Goal: Browse casually: Explore the website without a specific task or goal

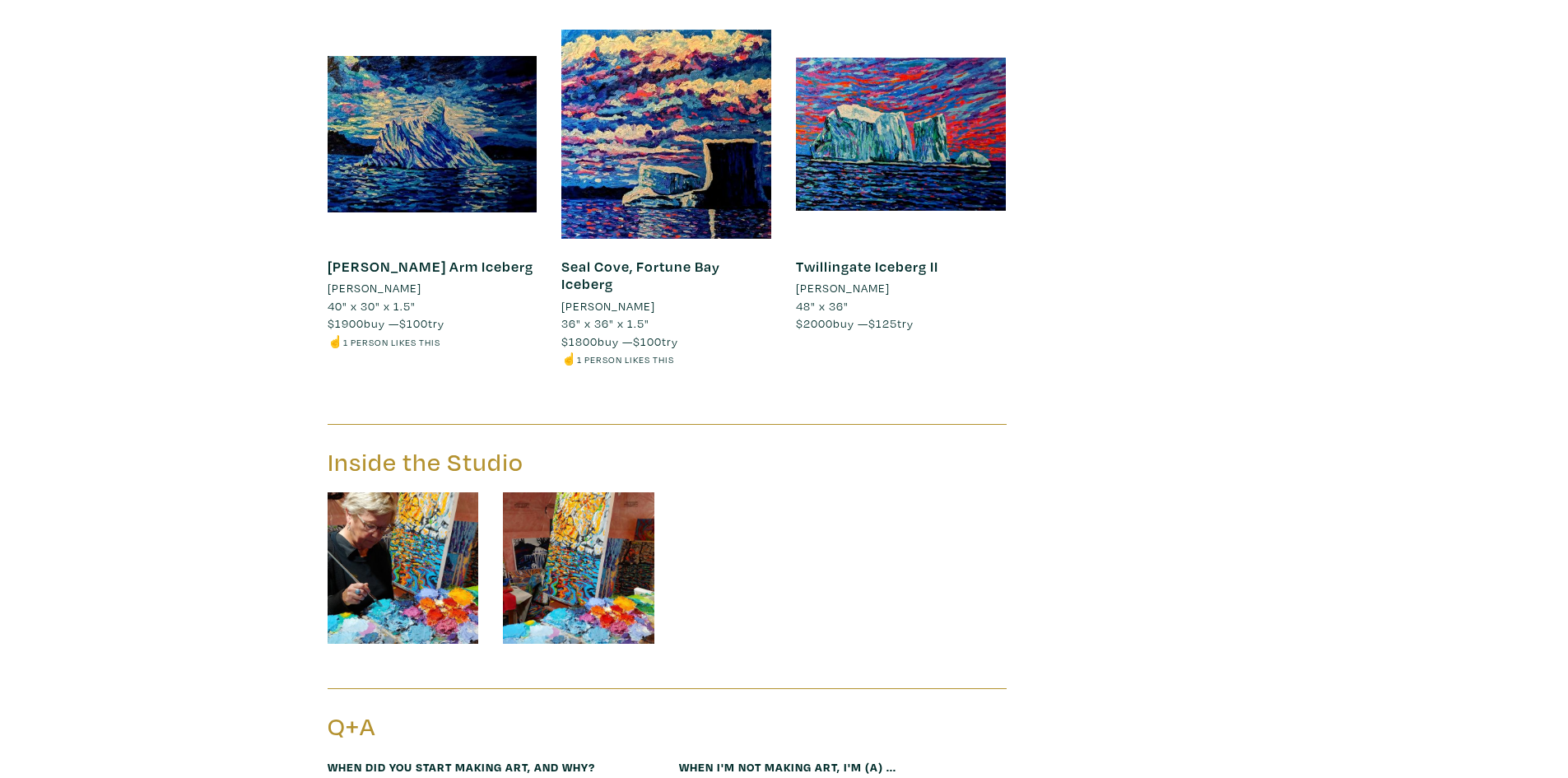
scroll to position [16686, 0]
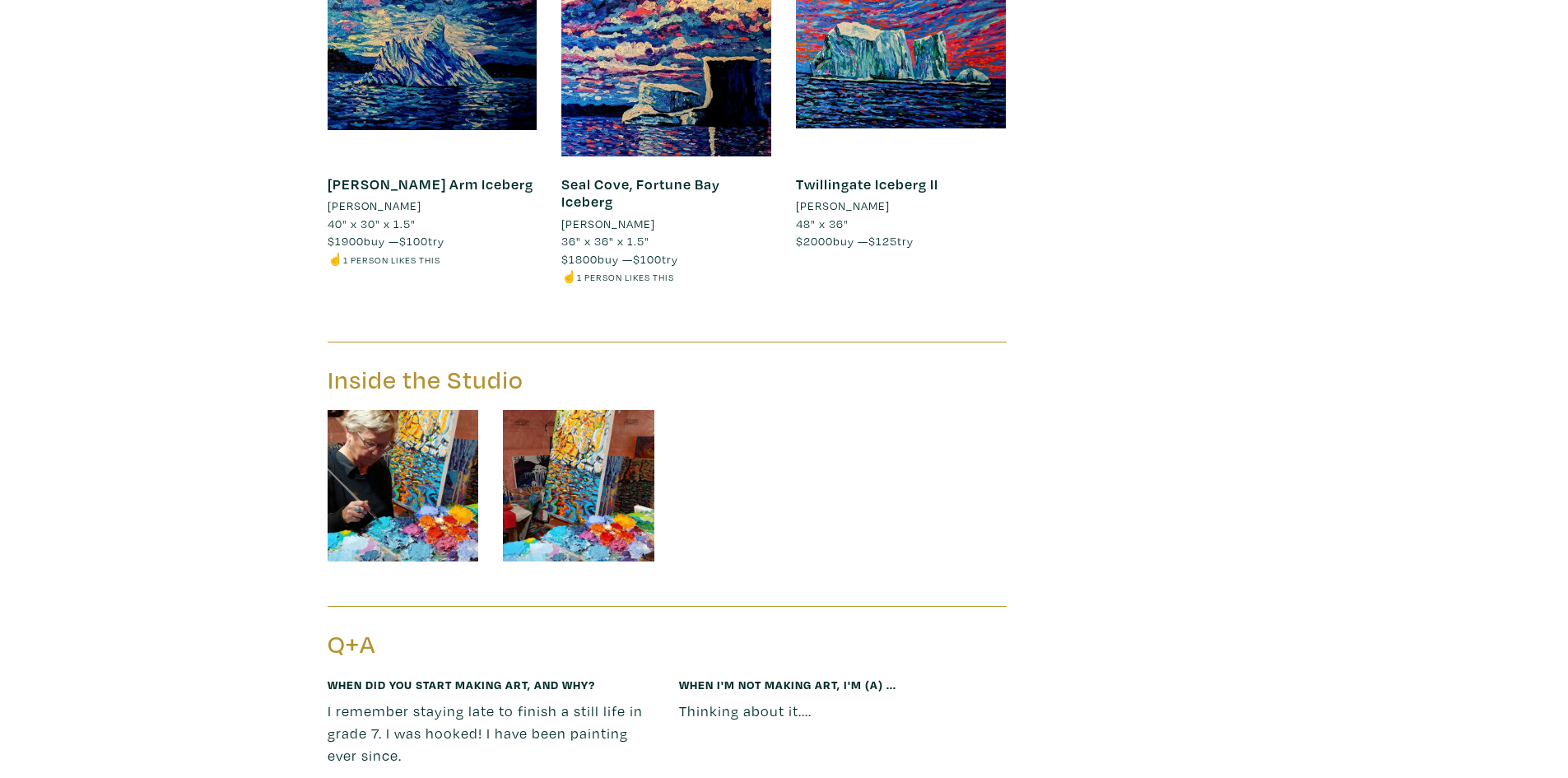
click at [369, 410] on img at bounding box center [403, 486] width 152 height 152
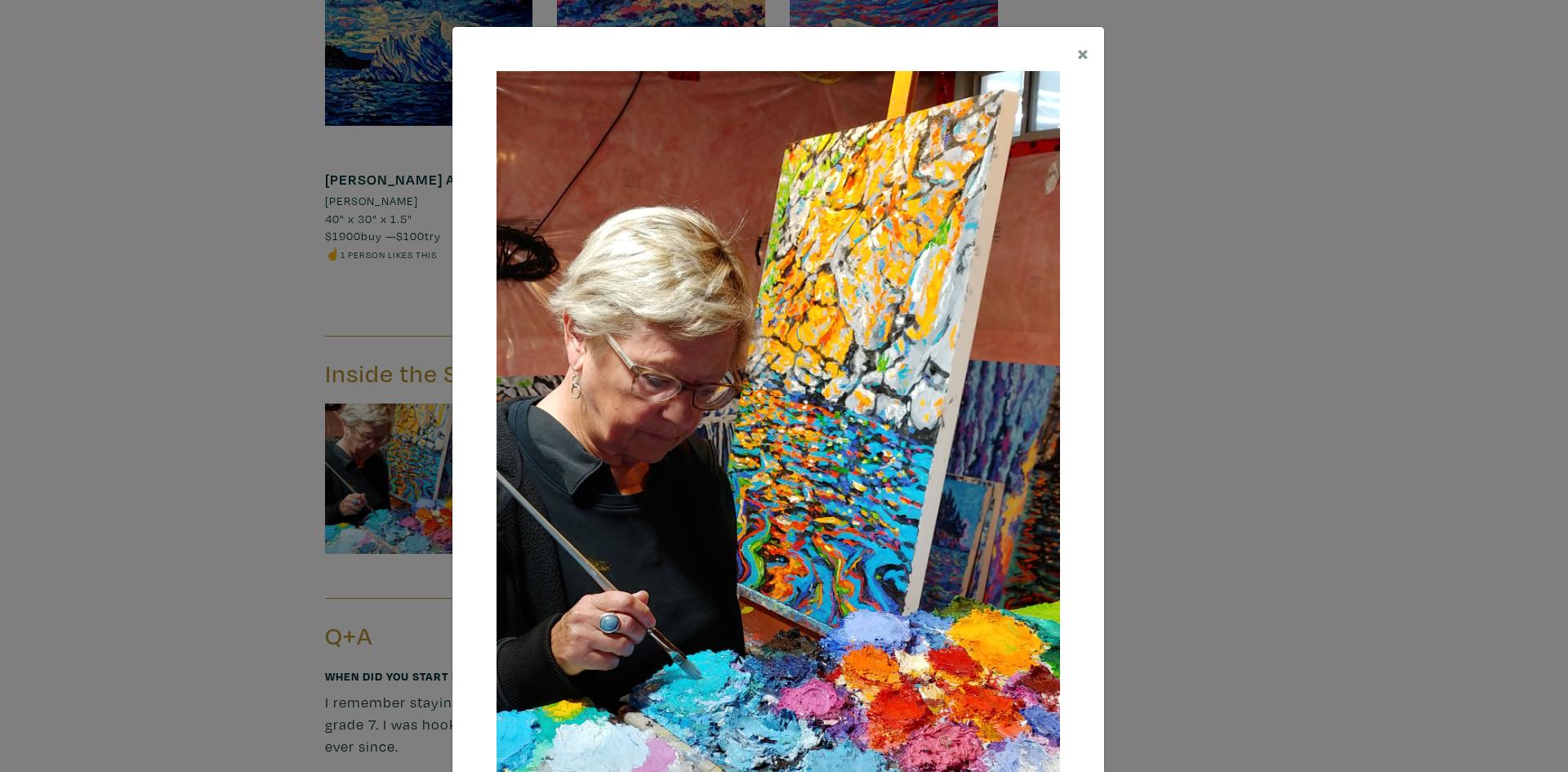
scroll to position [164, 0]
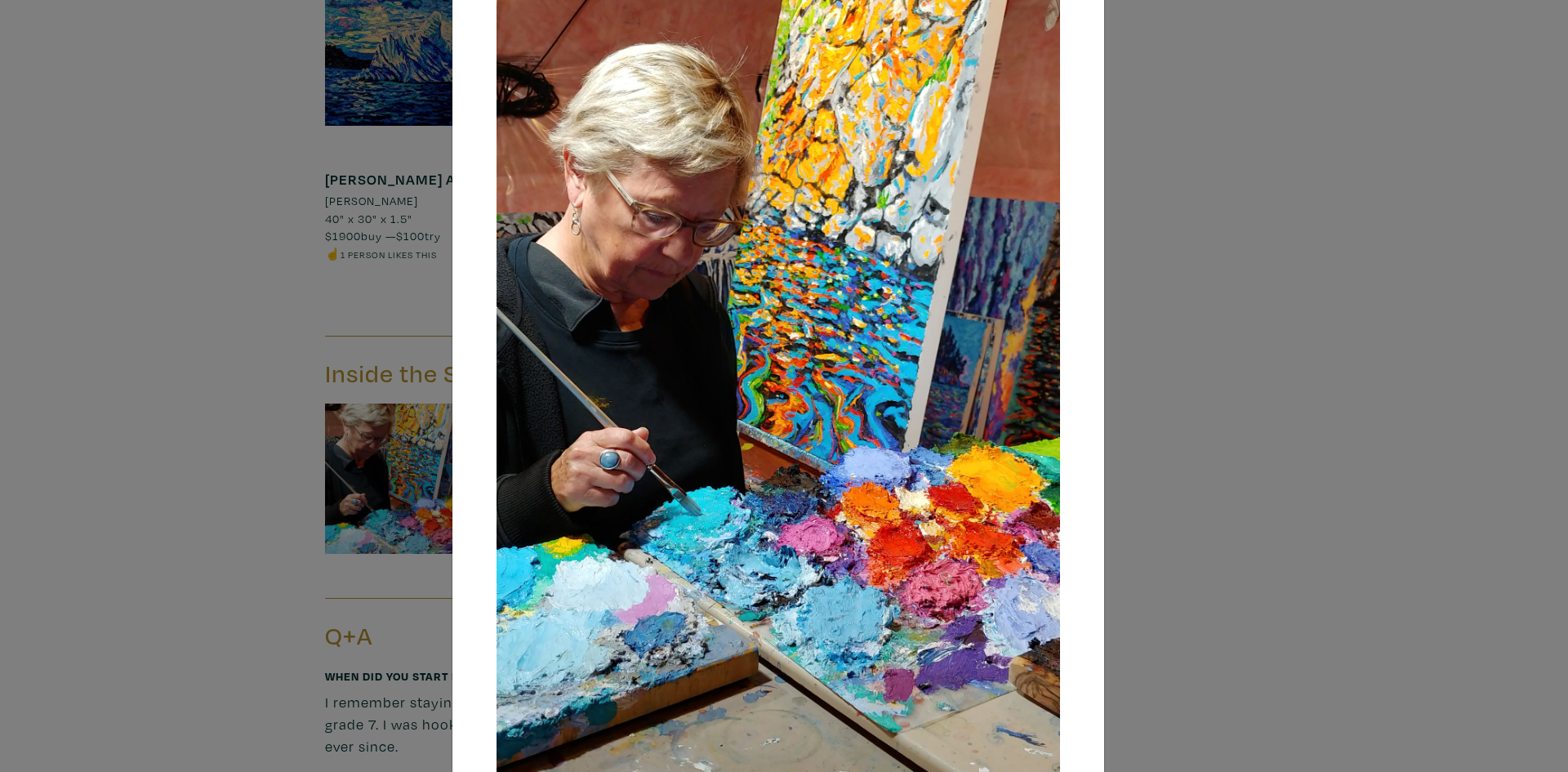
click at [1025, 378] on img at bounding box center [778, 373] width 564 height 931
click at [1071, 364] on div at bounding box center [779, 373] width 652 height 1019
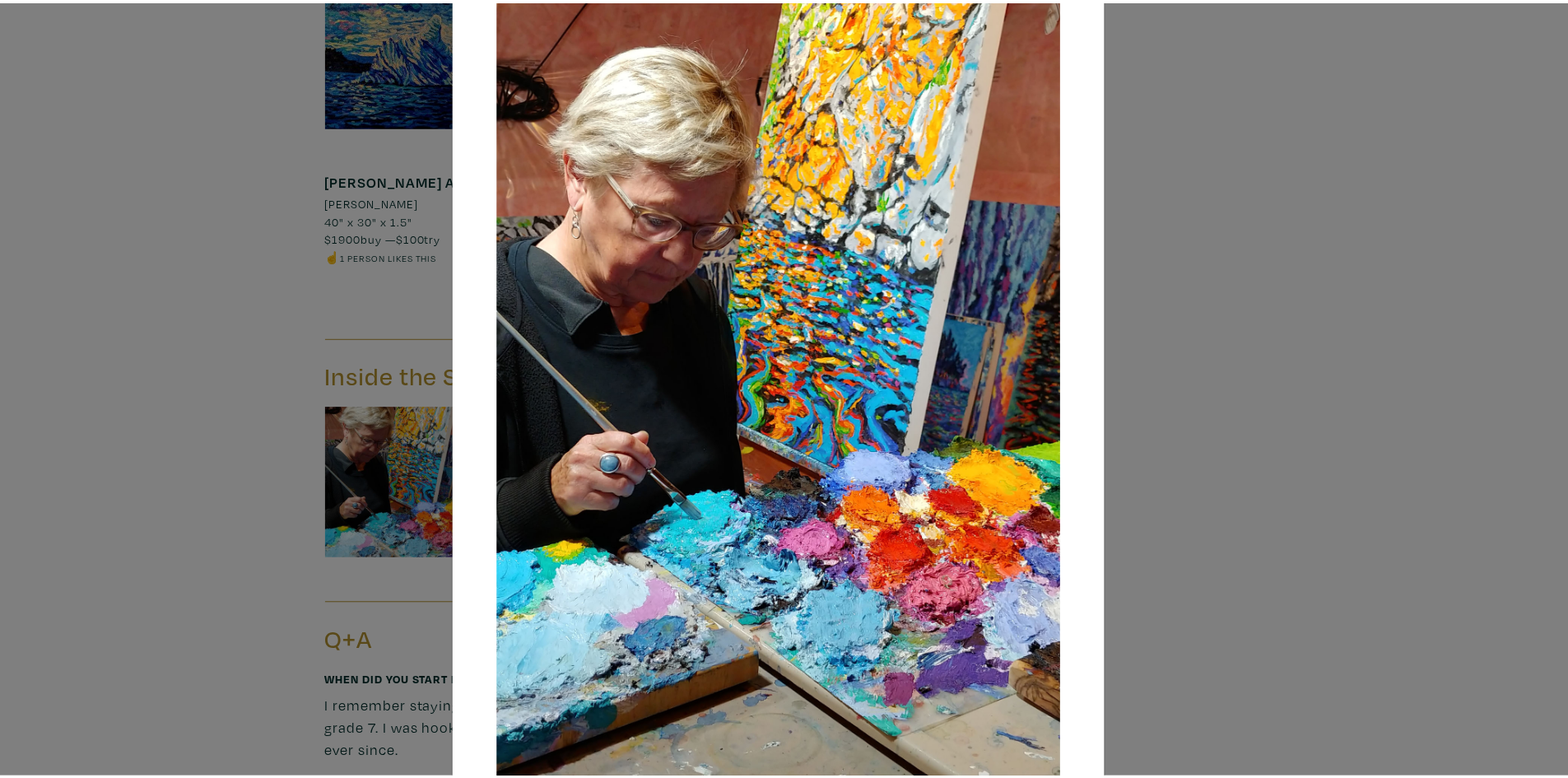
scroll to position [303, 0]
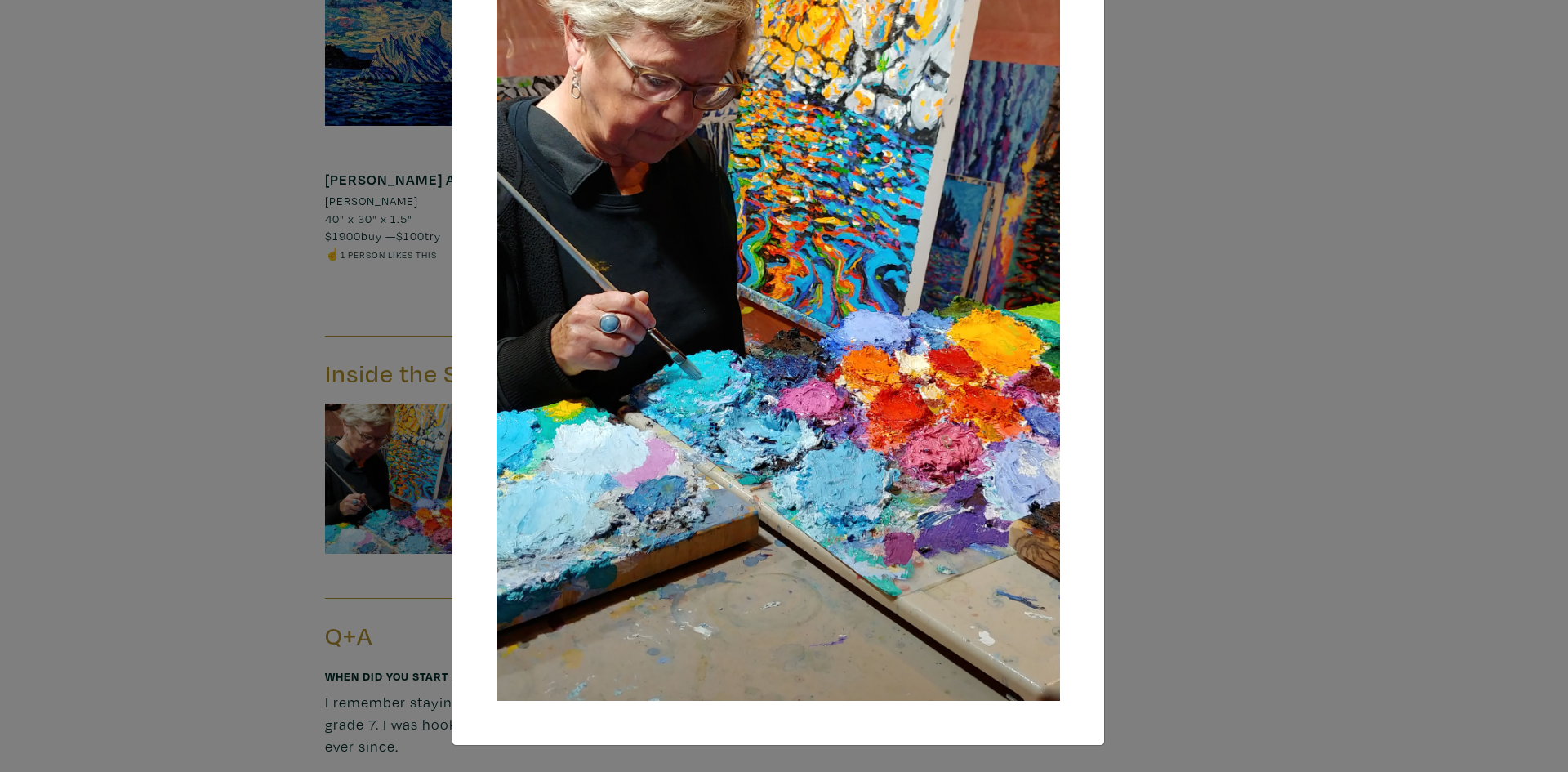
click at [1249, 564] on div "× Save changes Close" at bounding box center [784, 386] width 1568 height 772
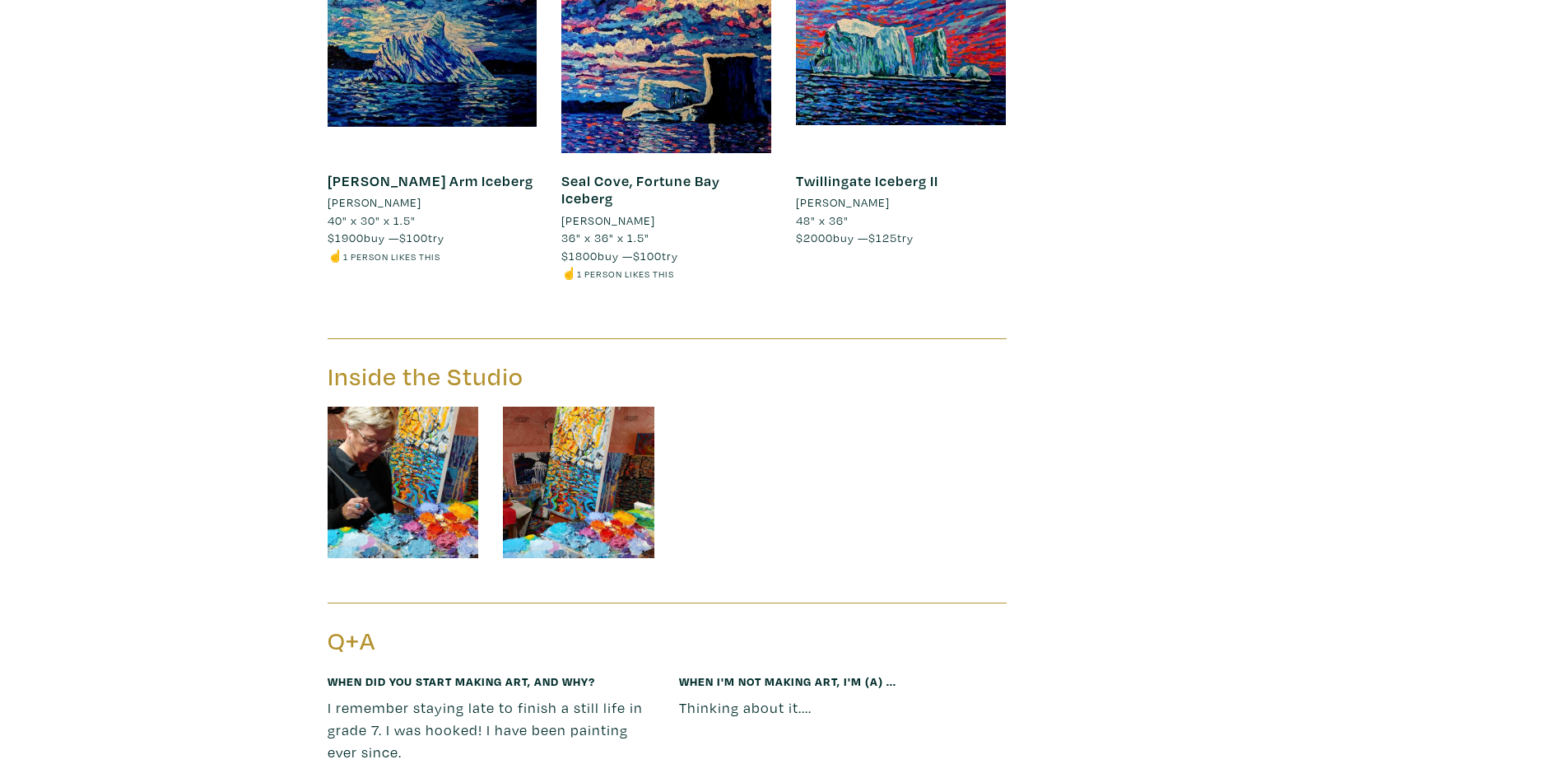
click at [645, 406] on img at bounding box center [579, 482] width 152 height 152
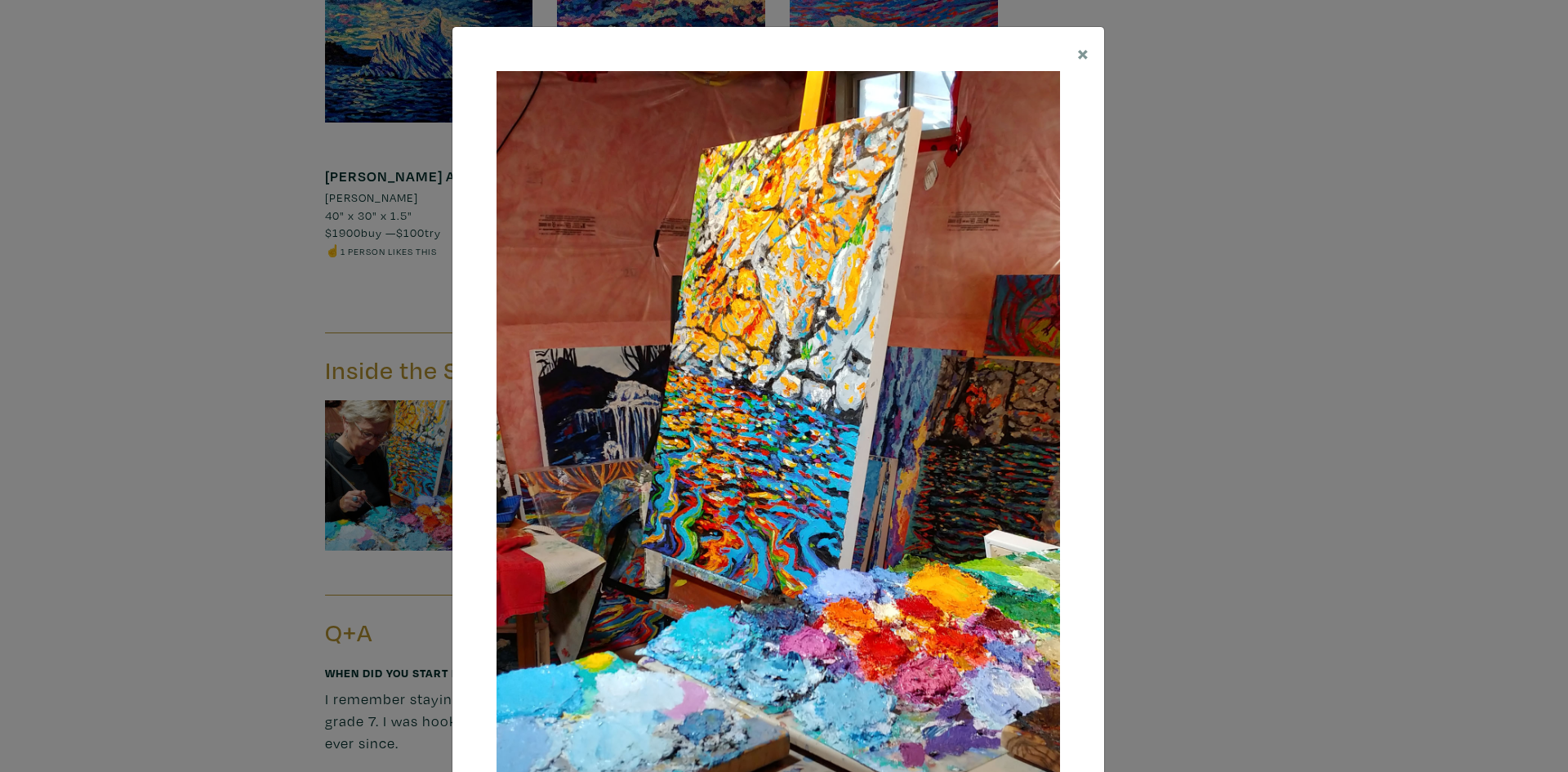
click at [1290, 252] on div "× Save changes Close" at bounding box center [784, 386] width 1568 height 772
